Goal: Task Accomplishment & Management: Manage account settings

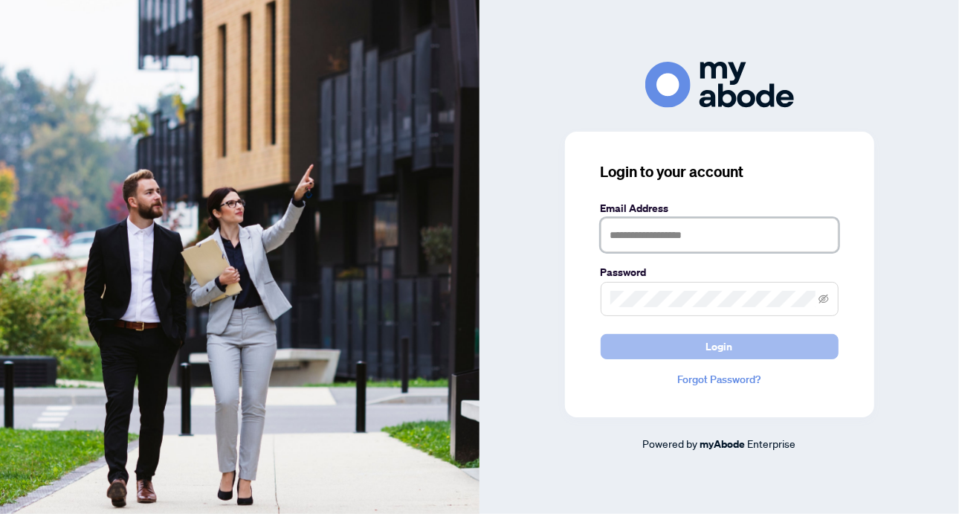
type input "**********"
click at [722, 340] on span "Login" at bounding box center [719, 347] width 27 height 24
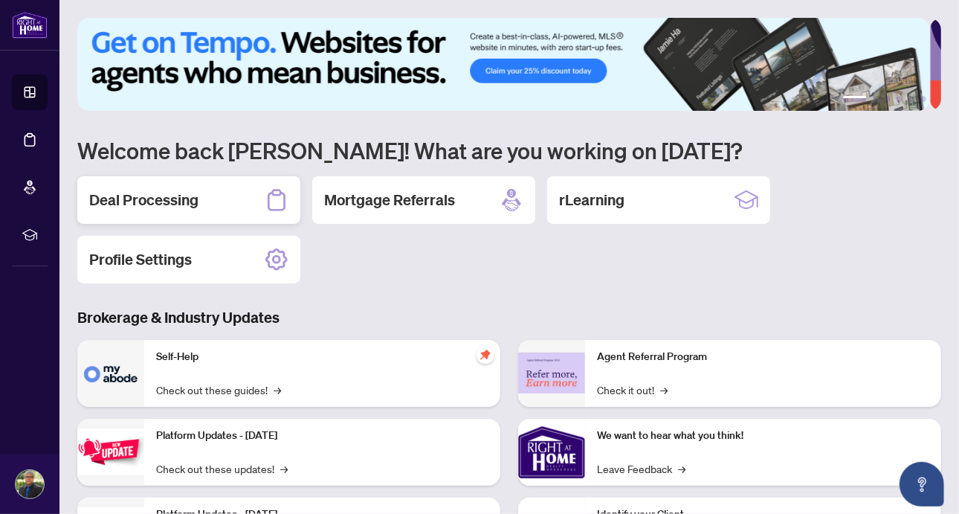
click at [146, 190] on h2 "Deal Processing" at bounding box center [143, 200] width 109 height 21
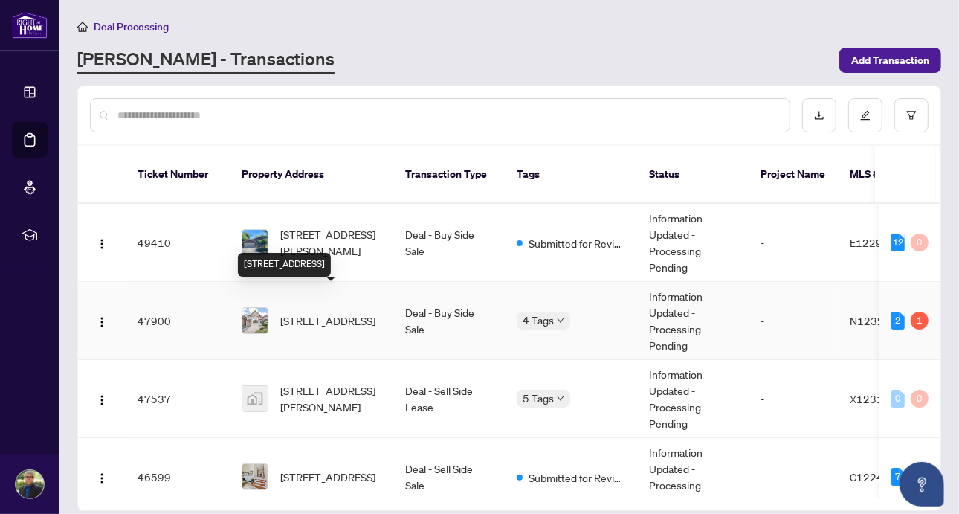
click at [342, 312] on span "[STREET_ADDRESS]" at bounding box center [327, 320] width 95 height 16
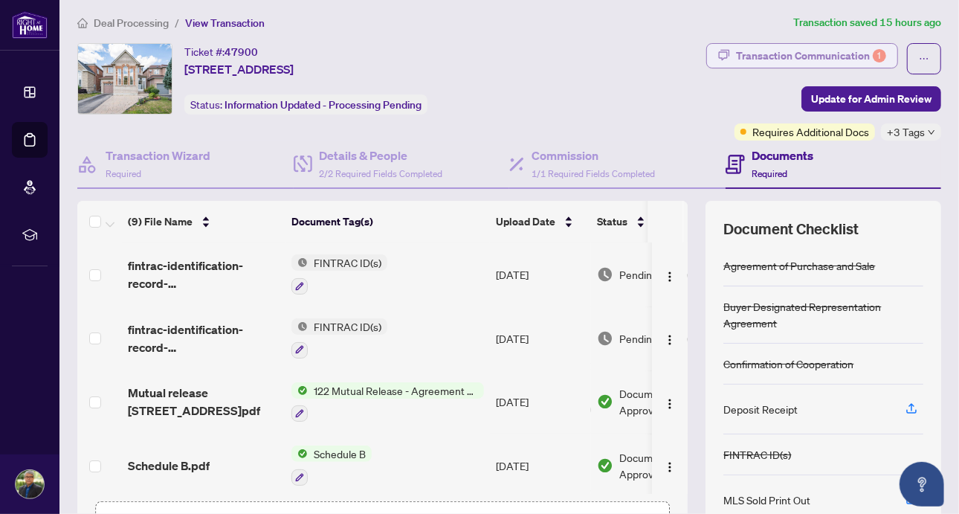
click at [788, 54] on div "Transaction Communication 1" at bounding box center [811, 56] width 150 height 24
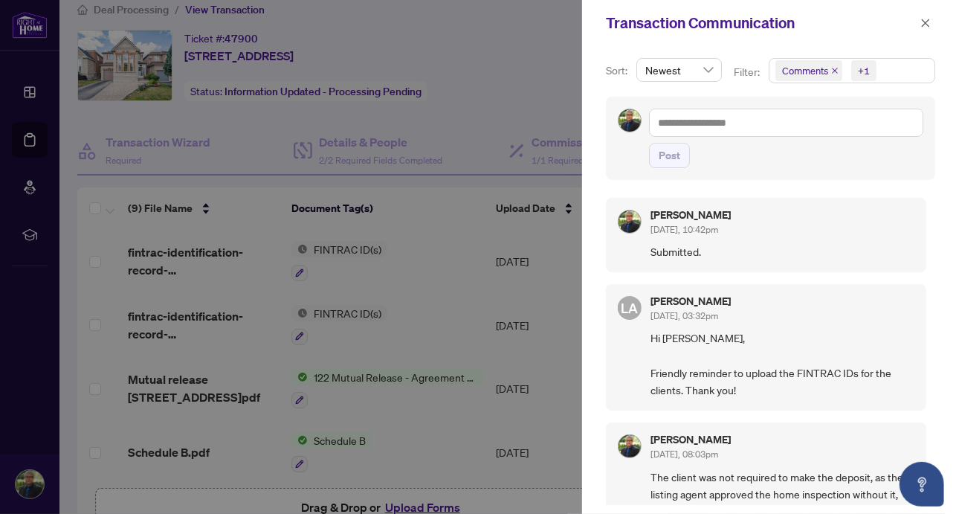
click at [774, 386] on span "Hi [PERSON_NAME], Friendly reminder to upload the FINTRAC IDs for the clients. …" at bounding box center [783, 364] width 264 height 70
click at [760, 382] on span "Hi [PERSON_NAME], Friendly reminder to upload the FINTRAC IDs for the clients. …" at bounding box center [783, 364] width 264 height 70
click at [714, 375] on span "Hi [PERSON_NAME], Friendly reminder to upload the FINTRAC IDs for the clients. …" at bounding box center [783, 364] width 264 height 70
click at [626, 306] on span "LA" at bounding box center [630, 307] width 17 height 21
click at [863, 68] on div "+1" at bounding box center [864, 70] width 12 height 15
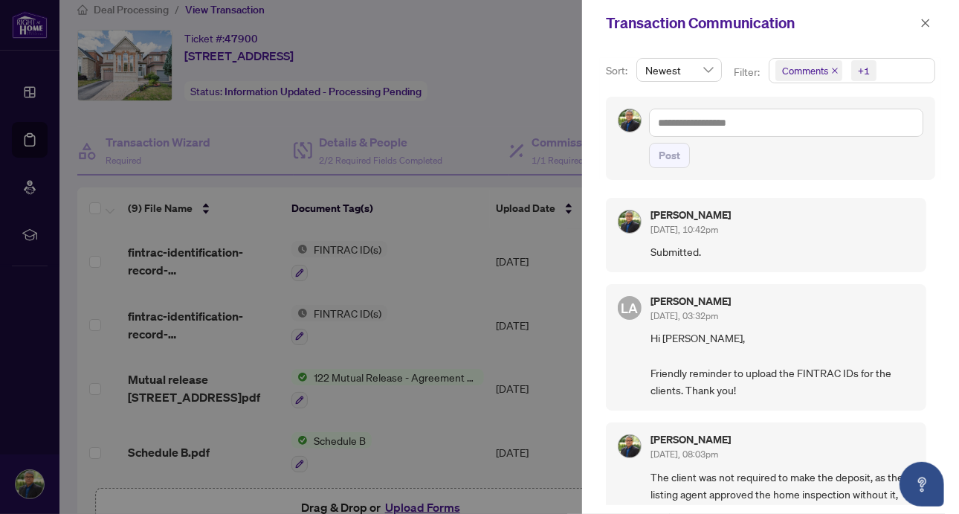
click at [863, 68] on div "+1" at bounding box center [864, 70] width 12 height 15
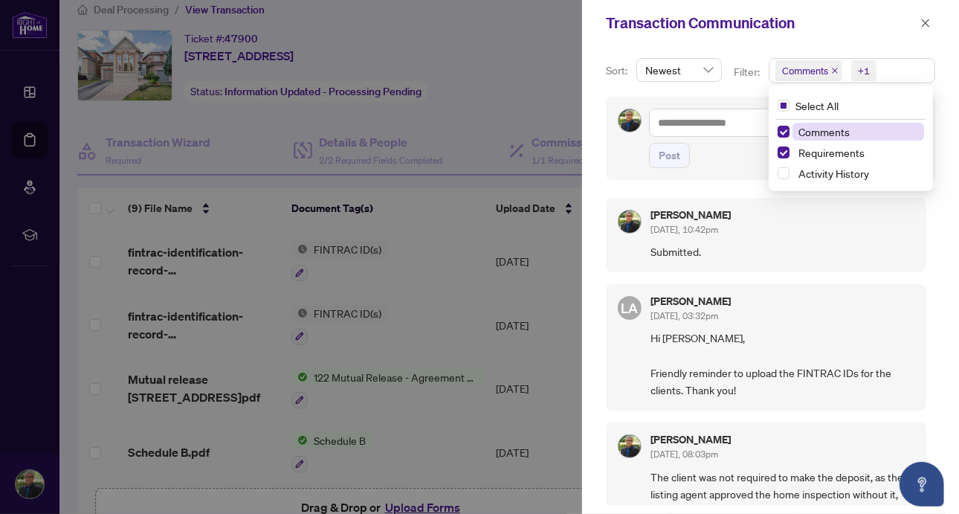
click at [863, 68] on div "+1" at bounding box center [864, 70] width 12 height 15
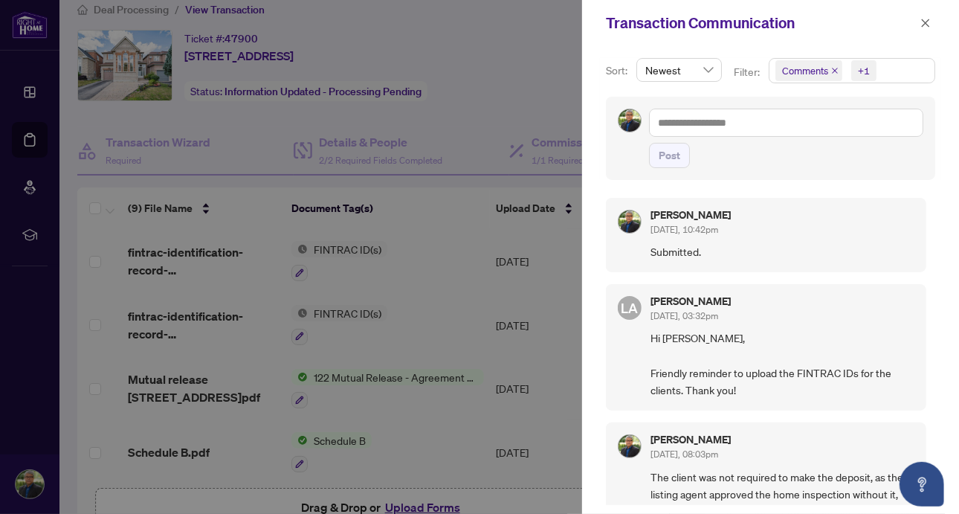
click at [863, 68] on div "+1" at bounding box center [864, 70] width 12 height 15
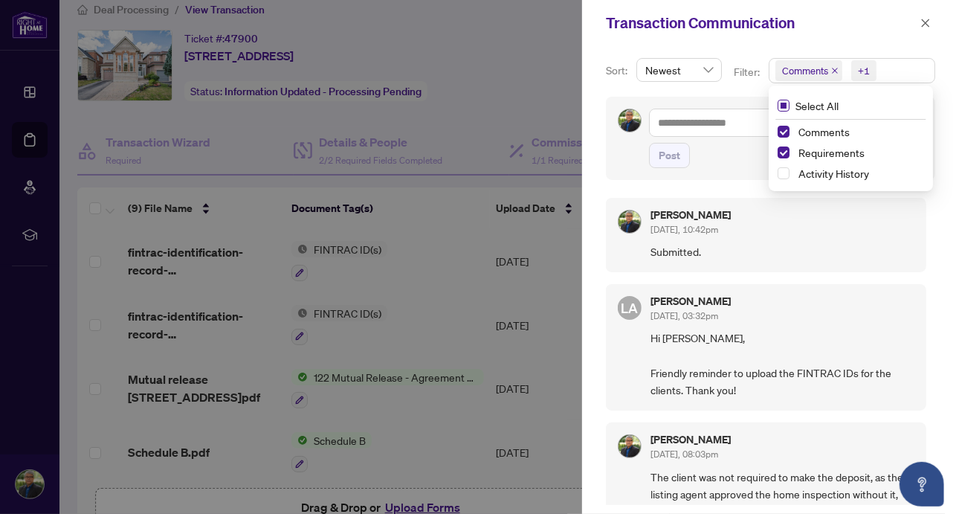
click at [815, 108] on span "Select All" at bounding box center [817, 105] width 55 height 16
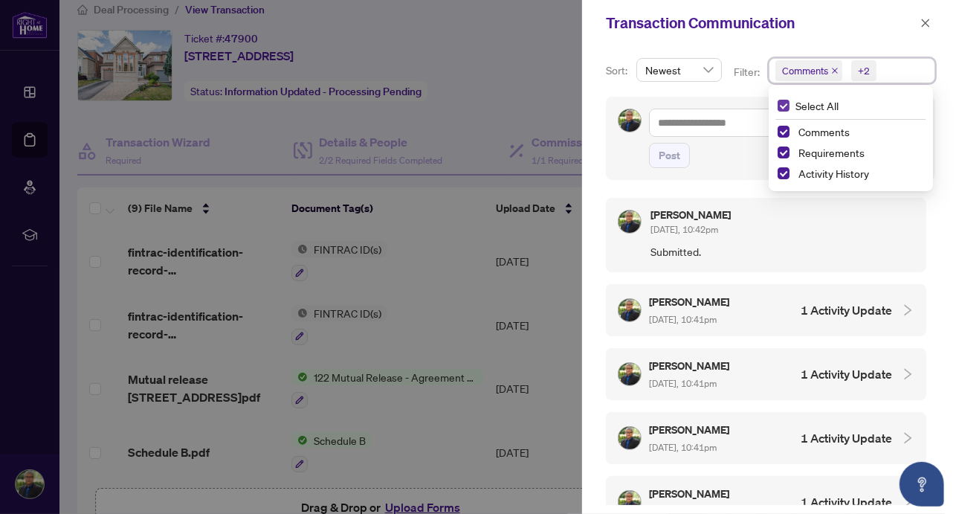
click at [815, 108] on span "Select All" at bounding box center [817, 105] width 55 height 16
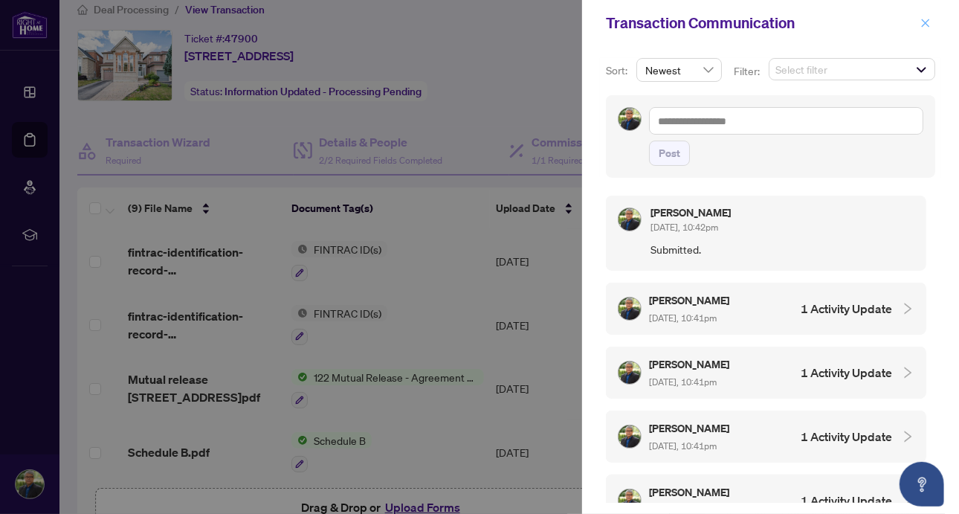
click at [925, 22] on icon "close" at bounding box center [926, 23] width 8 height 8
click at [916, 22] on div "Transaction Communication" at bounding box center [761, 23] width 310 height 22
